Goal: Book appointment/travel/reservation

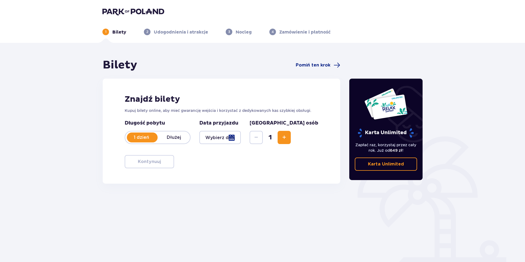
click at [241, 139] on div at bounding box center [219, 137] width 41 height 13
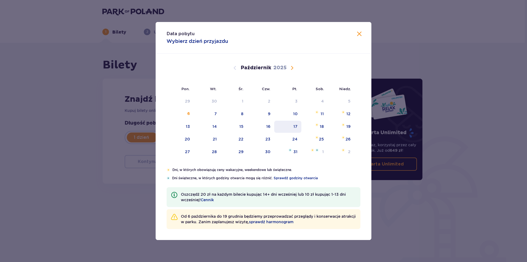
click at [297, 127] on div "17" at bounding box center [296, 126] width 4 height 5
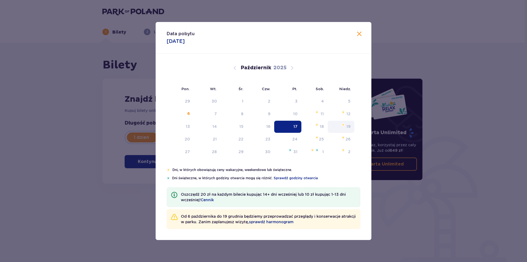
type input "[DATE]"
click at [346, 125] on div "19" at bounding box center [341, 127] width 27 height 12
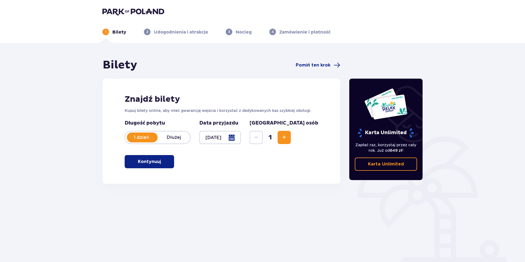
click at [176, 137] on p "Dłużej" at bounding box center [174, 137] width 32 height 6
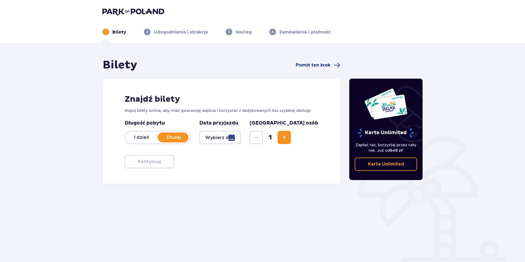
click at [241, 139] on div at bounding box center [219, 137] width 41 height 13
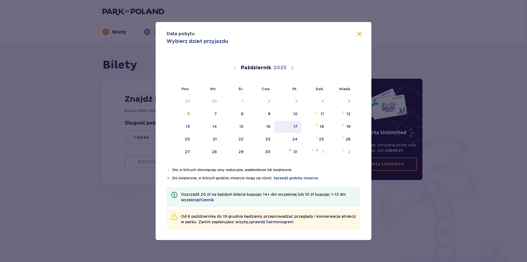
click at [295, 125] on div "17" at bounding box center [296, 126] width 4 height 5
click at [345, 126] on img at bounding box center [344, 124] width 4 height 3
type input "[DATE] - [DATE]"
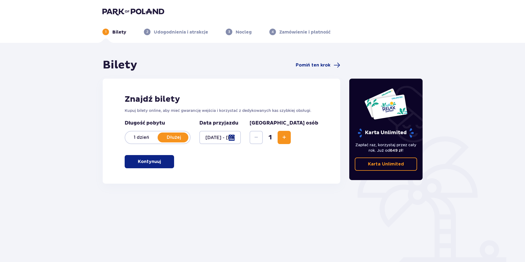
click at [288, 138] on span "Zwiększ" at bounding box center [284, 137] width 7 height 7
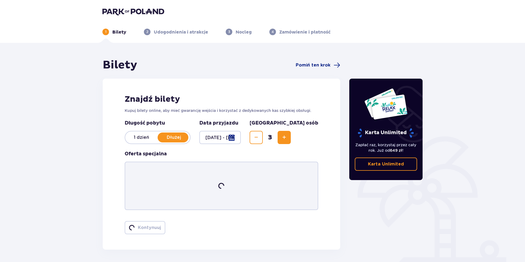
click at [288, 138] on span "Zwiększ" at bounding box center [284, 137] width 7 height 7
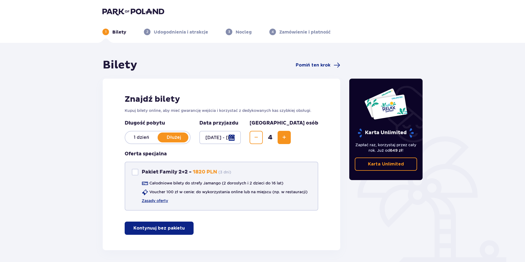
scroll to position [21, 0]
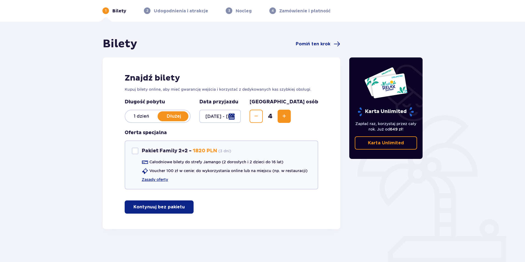
click at [183, 205] on span "button" at bounding box center [186, 206] width 7 height 7
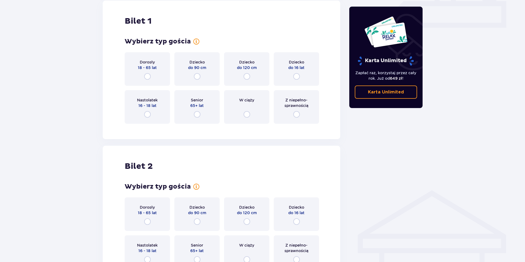
scroll to position [250, 0]
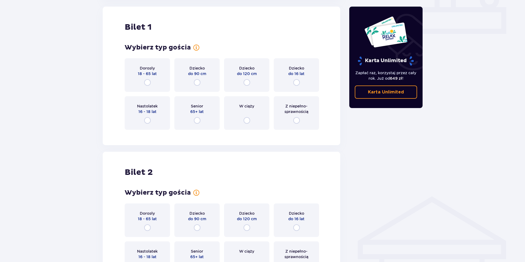
click at [245, 83] on input "radio" at bounding box center [247, 82] width 7 height 7
radio input "true"
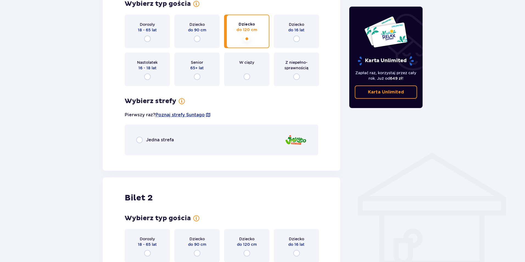
scroll to position [356, 0]
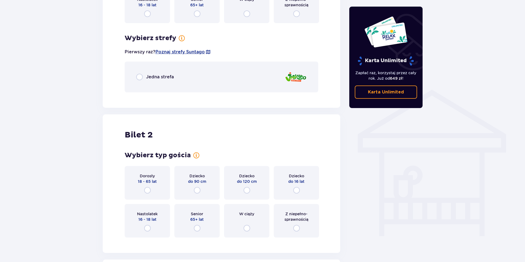
click at [297, 190] on input "radio" at bounding box center [296, 190] width 7 height 7
radio input "true"
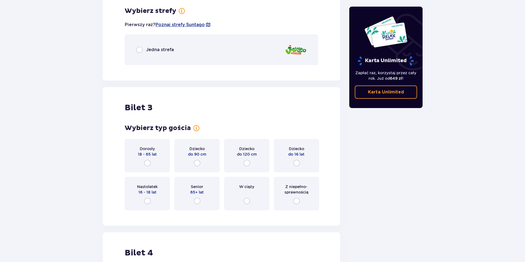
scroll to position [598, 0]
click at [147, 162] on input "radio" at bounding box center [147, 162] width 7 height 7
radio input "true"
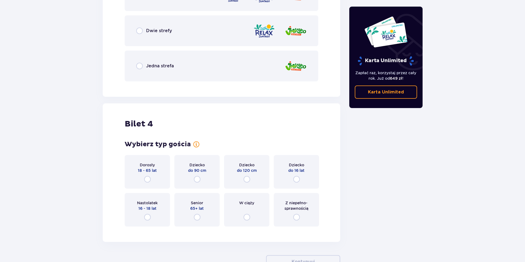
scroll to position [867, 0]
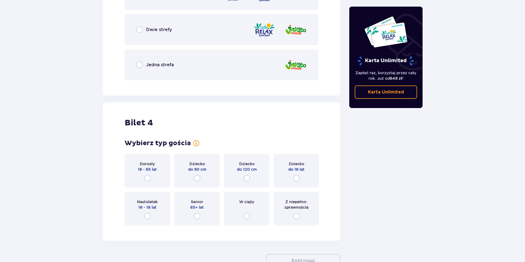
click at [148, 179] on input "radio" at bounding box center [147, 178] width 7 height 7
radio input "true"
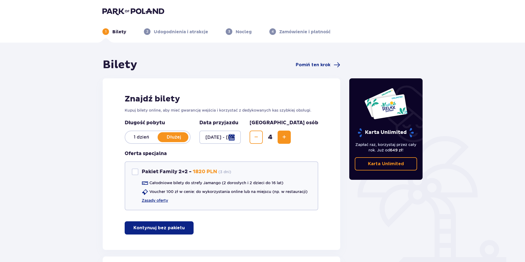
scroll to position [0, 0]
click at [310, 64] on span "Pomiń ten krok" at bounding box center [313, 65] width 35 height 6
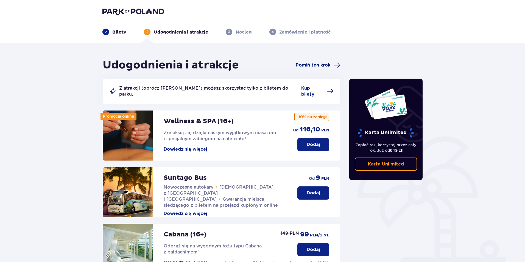
click at [319, 66] on span "Pomiń ten krok" at bounding box center [313, 65] width 35 height 6
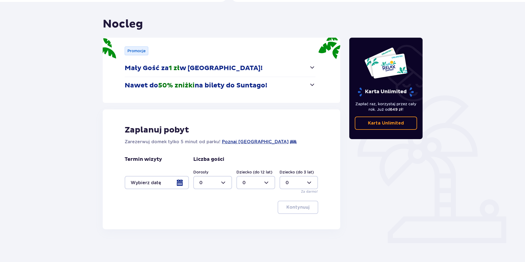
scroll to position [41, 0]
click at [171, 182] on div at bounding box center [157, 181] width 64 height 13
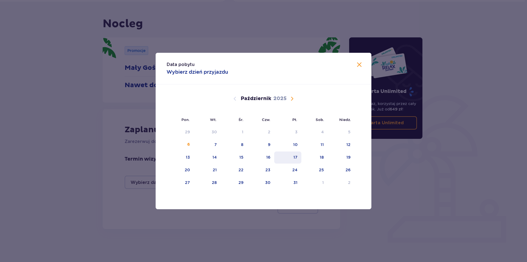
click at [295, 158] on div "17" at bounding box center [296, 156] width 4 height 5
click at [344, 159] on div "19" at bounding box center [341, 157] width 27 height 12
type input "[DATE] - [DATE]"
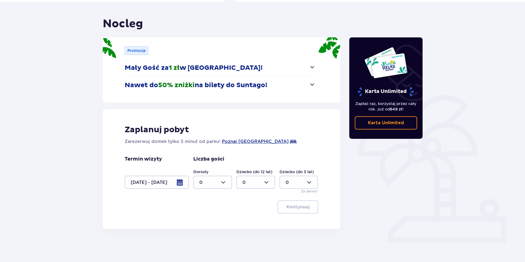
click at [225, 184] on div at bounding box center [212, 181] width 39 height 13
click at [204, 222] on div "2" at bounding box center [212, 222] width 27 height 6
type input "2"
click at [264, 183] on div at bounding box center [255, 181] width 39 height 13
click at [245, 221] on p "2" at bounding box center [243, 222] width 3 height 6
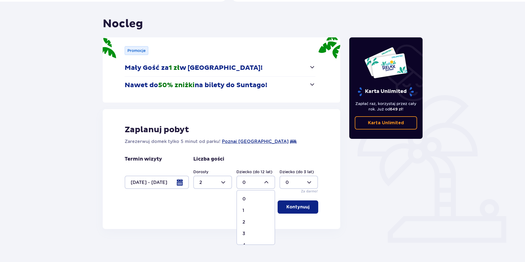
type input "2"
click at [299, 207] on p "Kontynuuj" at bounding box center [297, 207] width 23 height 6
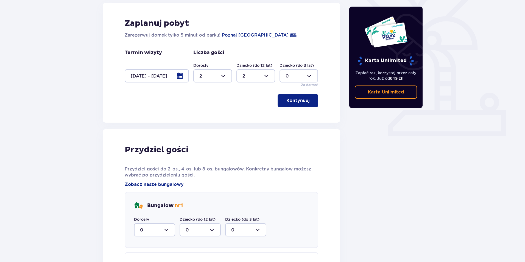
scroll to position [226, 0]
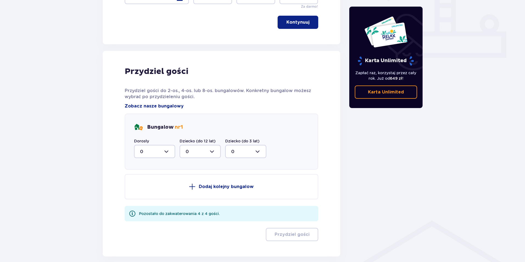
click at [166, 152] on div at bounding box center [154, 151] width 41 height 13
click at [148, 190] on div "2" at bounding box center [154, 191] width 29 height 6
type input "2"
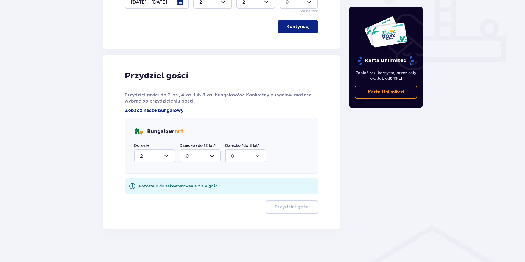
scroll to position [221, 0]
click at [213, 157] on div at bounding box center [200, 155] width 41 height 13
click at [191, 197] on div "2" at bounding box center [200, 196] width 29 height 6
type input "2"
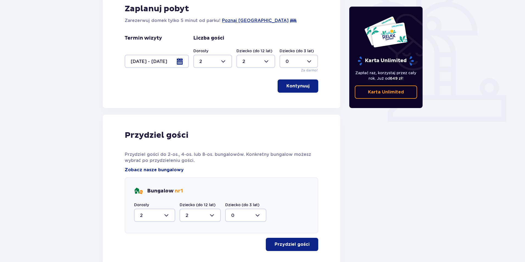
scroll to position [199, 0]
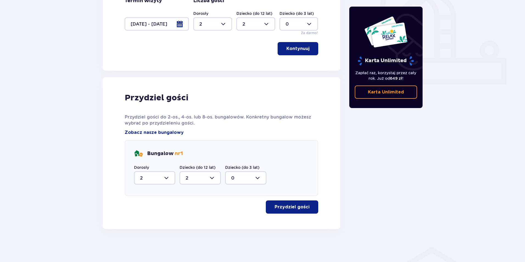
click at [288, 206] on p "Przydziel gości" at bounding box center [292, 207] width 35 height 6
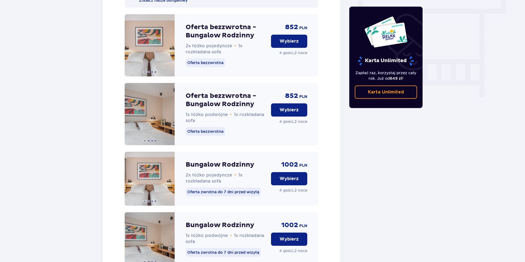
scroll to position [483, 0]
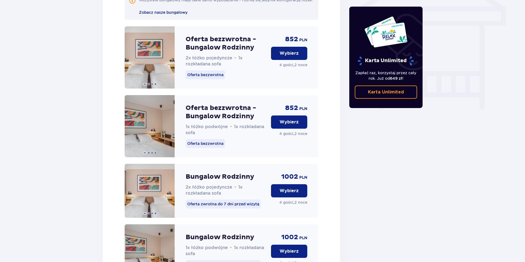
click at [280, 125] on p "Wybierz" at bounding box center [289, 122] width 19 height 6
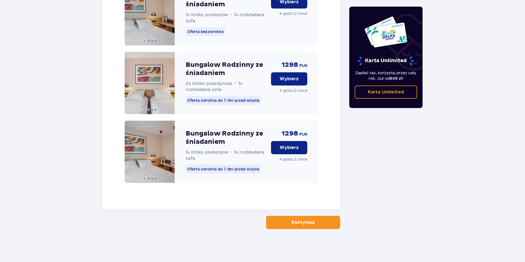
scroll to position [875, 0]
click at [298, 224] on p "Kontynuuj" at bounding box center [303, 222] width 23 height 6
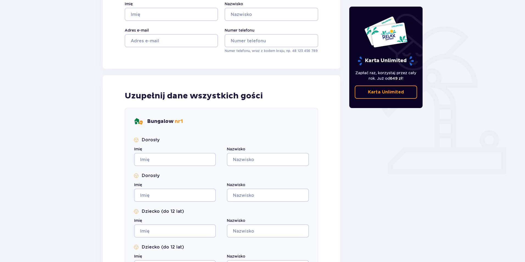
scroll to position [220, 0]
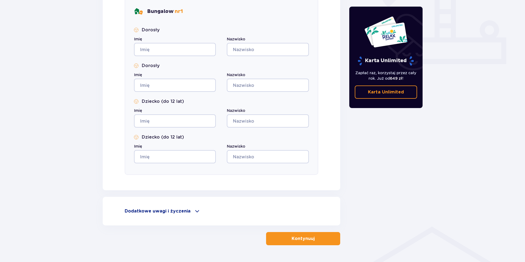
click at [196, 211] on span at bounding box center [197, 211] width 7 height 7
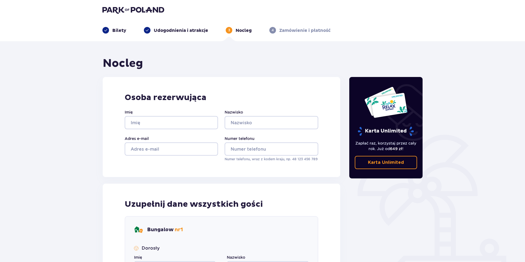
scroll to position [0, 0]
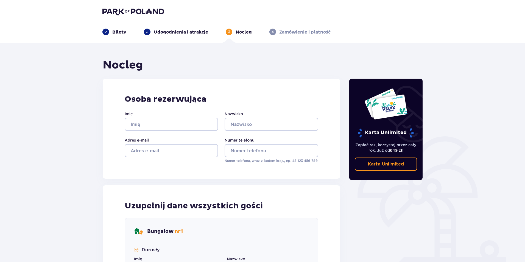
click at [176, 30] on p "Udogodnienia i atrakcje" at bounding box center [181, 32] width 54 height 6
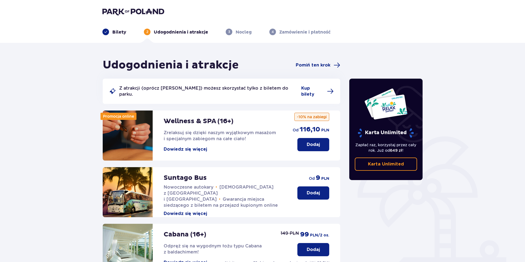
click at [121, 34] on p "Bilety" at bounding box center [119, 32] width 14 height 6
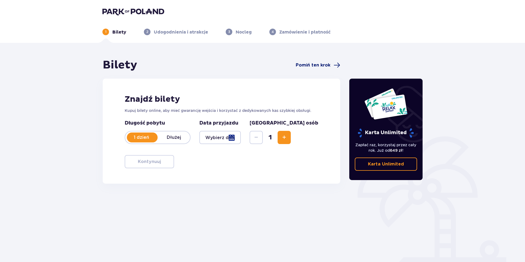
click at [315, 67] on span "Pomiń ten krok" at bounding box center [313, 65] width 35 height 6
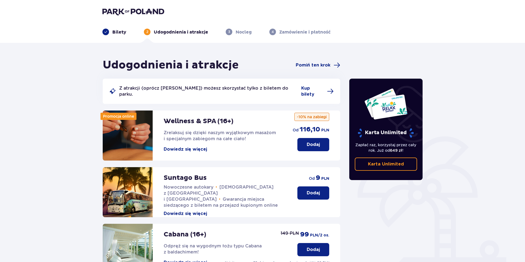
click at [116, 32] on p "Bilety" at bounding box center [119, 32] width 14 height 6
